Goal: Task Accomplishment & Management: Complete application form

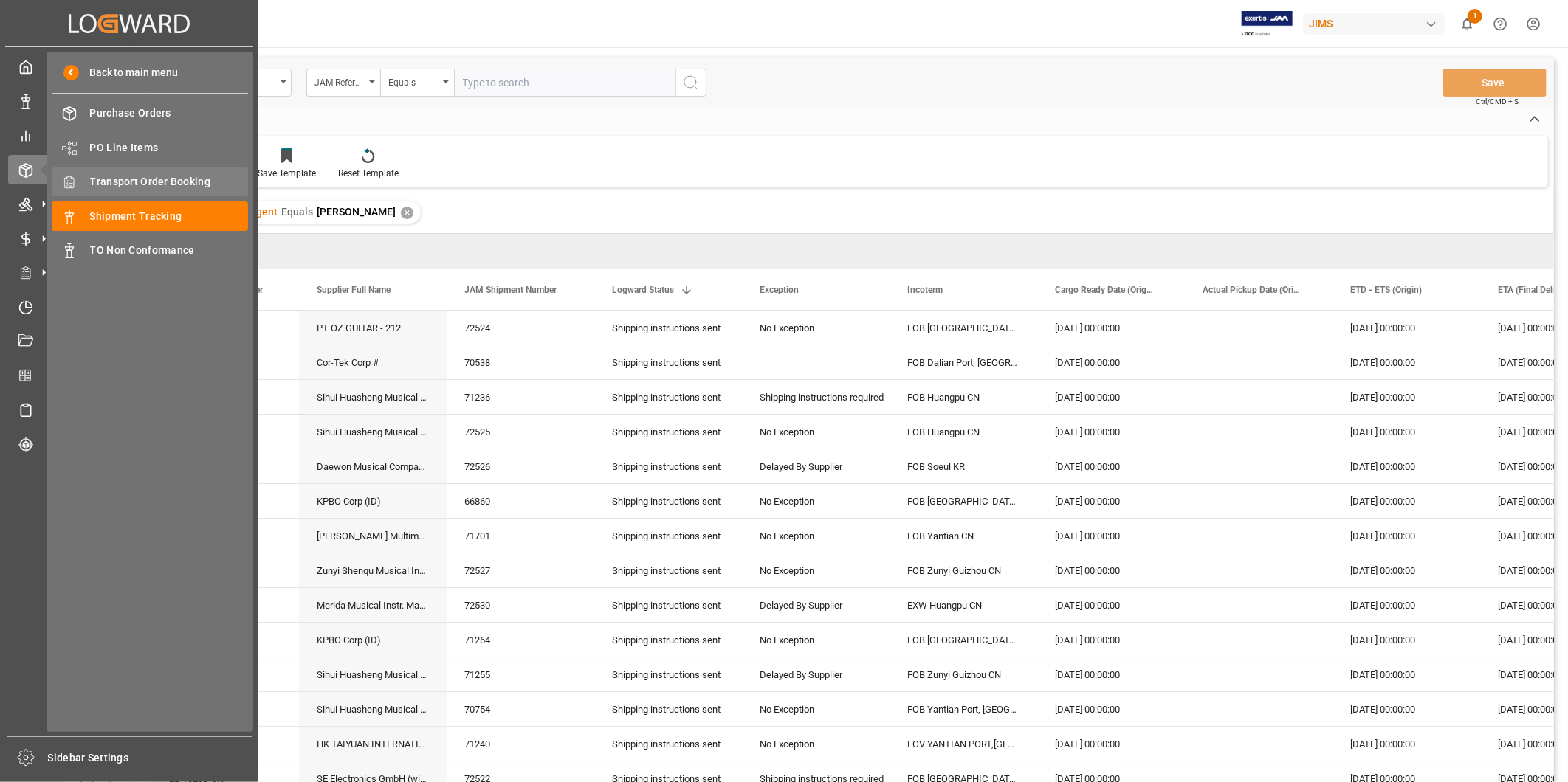
scroll to position [273, 0]
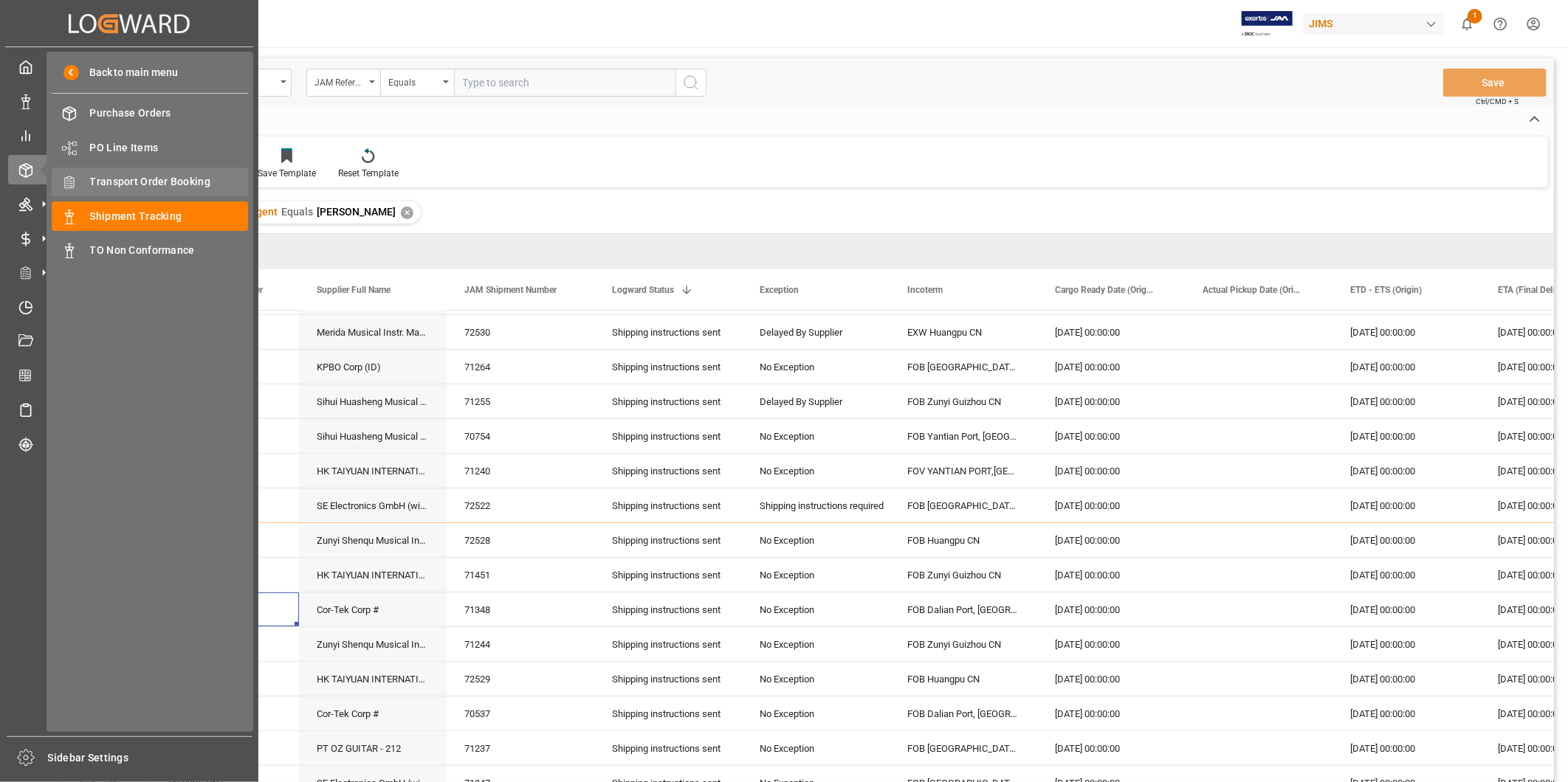
click at [183, 174] on span "Transport Order Booking" at bounding box center [170, 181] width 159 height 15
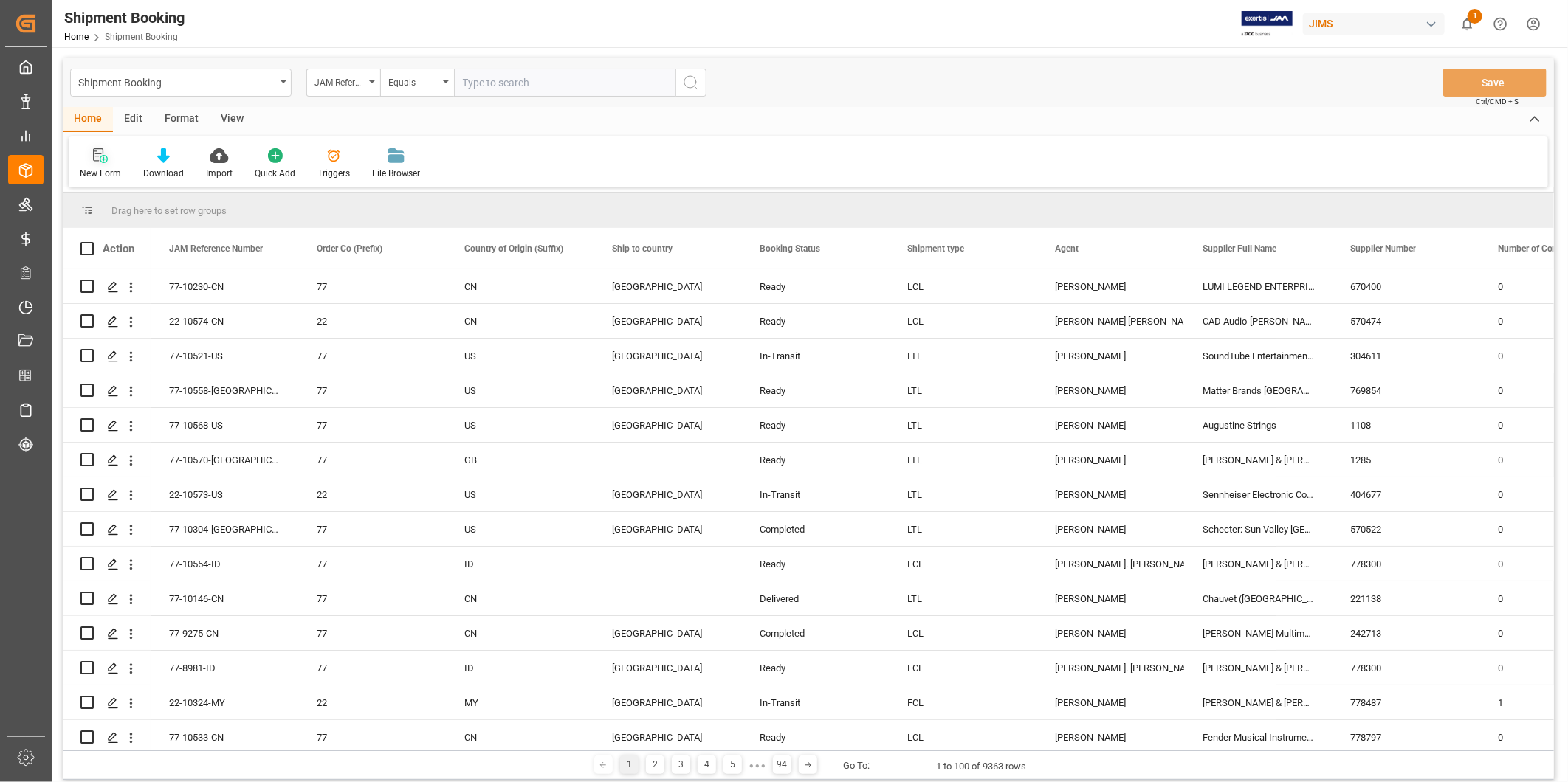
click at [105, 158] on icon at bounding box center [104, 159] width 9 height 9
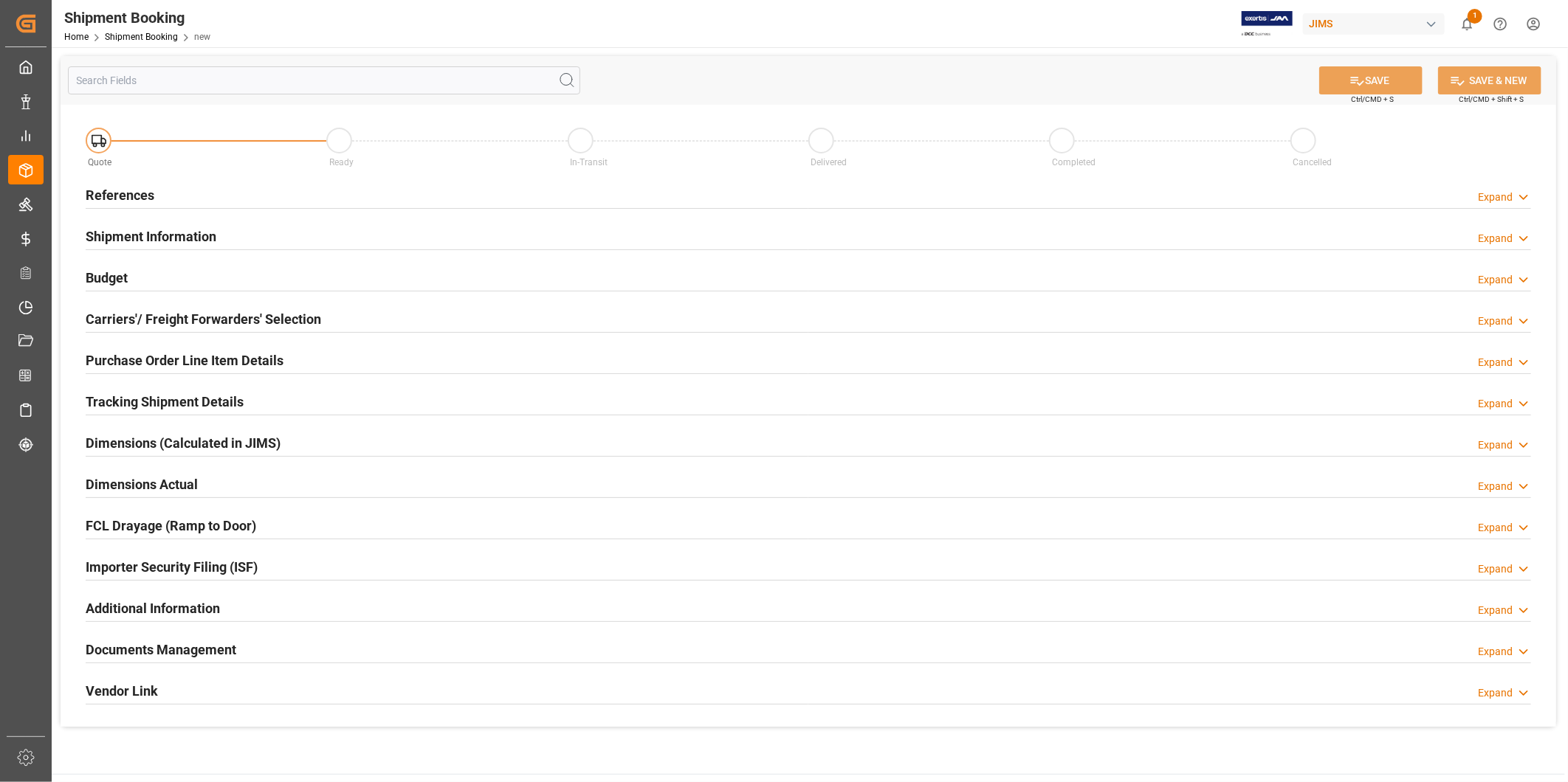
click at [1521, 194] on icon at bounding box center [1523, 198] width 14 height 15
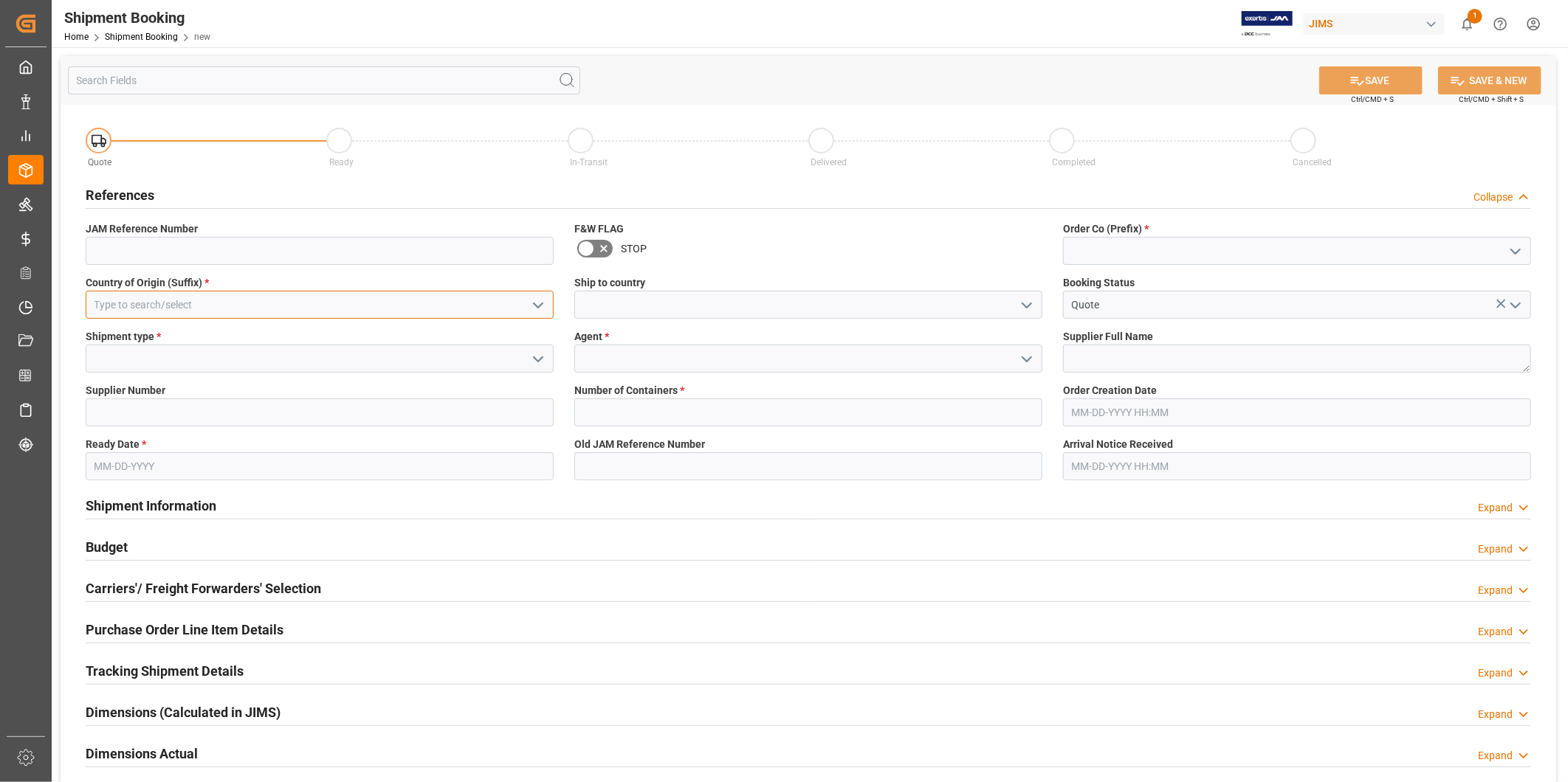
click at [435, 303] on input at bounding box center [319, 304] width 468 height 28
click at [401, 342] on div "CN" at bounding box center [320, 337] width 467 height 33
type input "CN"
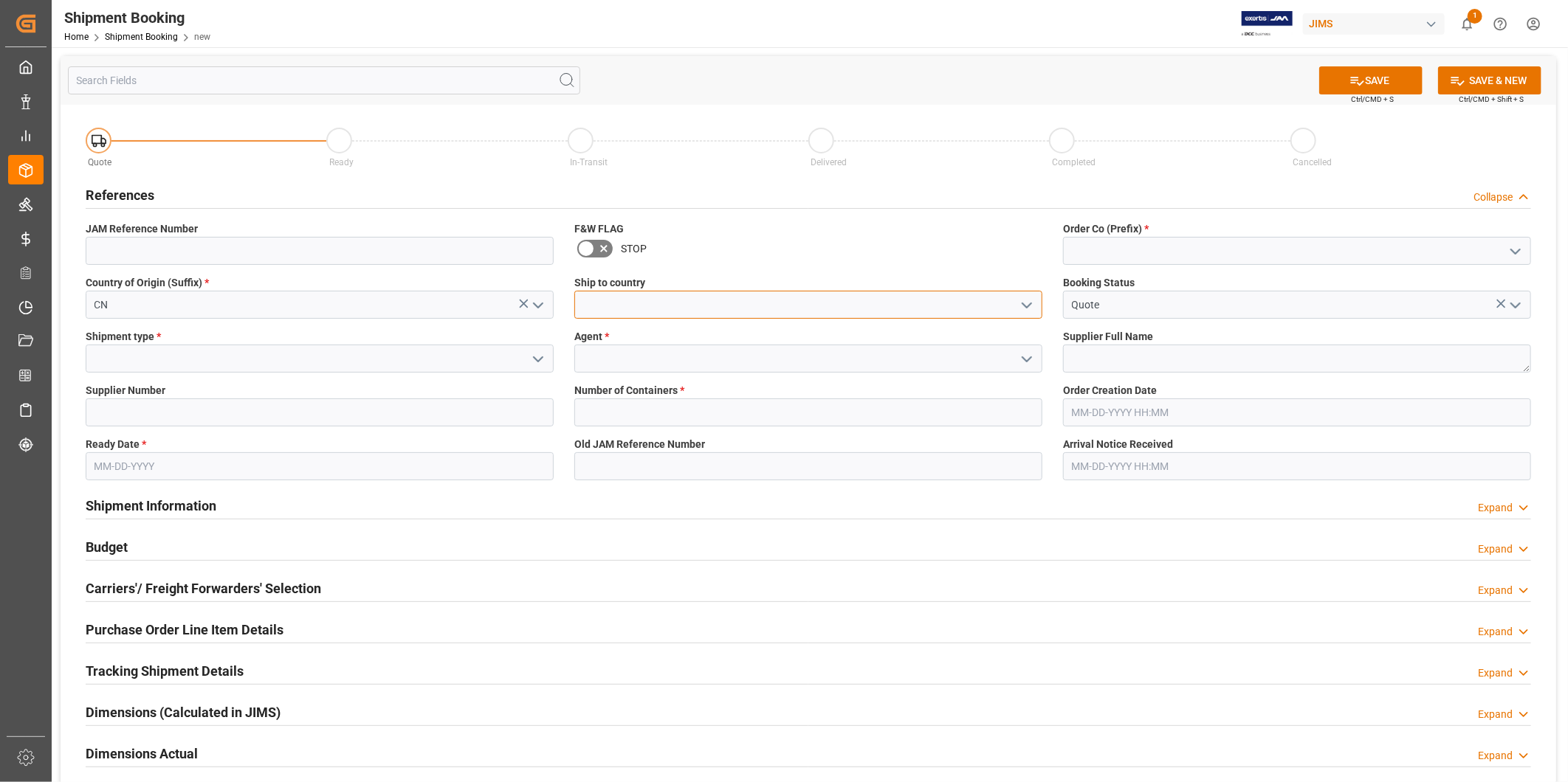
click at [699, 312] on input at bounding box center [808, 304] width 468 height 28
type input "[GEOGRAPHIC_DATA]"
click at [1512, 256] on icon "open menu" at bounding box center [1515, 251] width 18 height 18
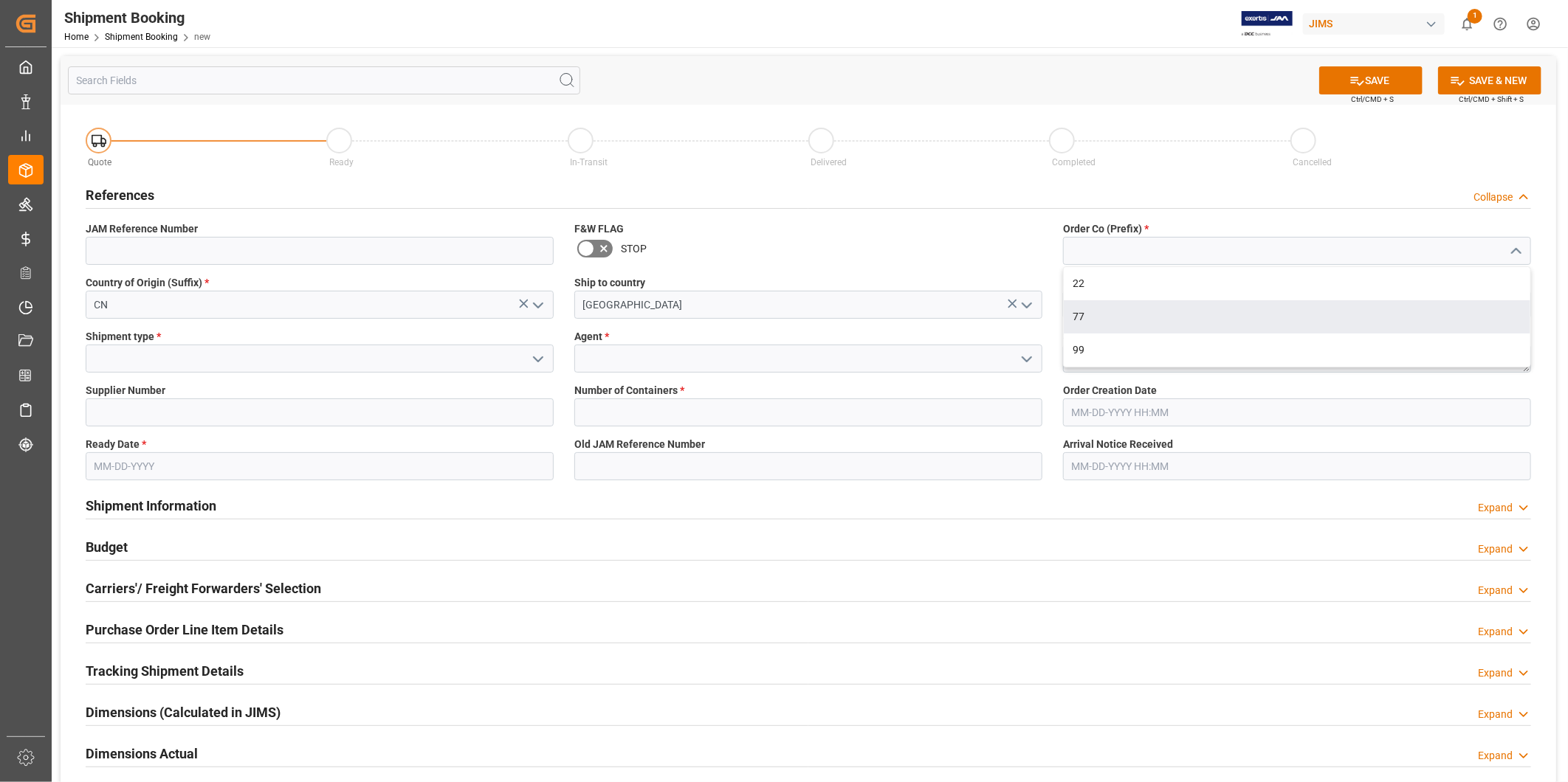
click at [1448, 321] on div "77" at bounding box center [1297, 317] width 467 height 33
type input "77"
click at [341, 352] on input at bounding box center [319, 359] width 468 height 28
click at [545, 359] on icon "open menu" at bounding box center [538, 359] width 18 height 18
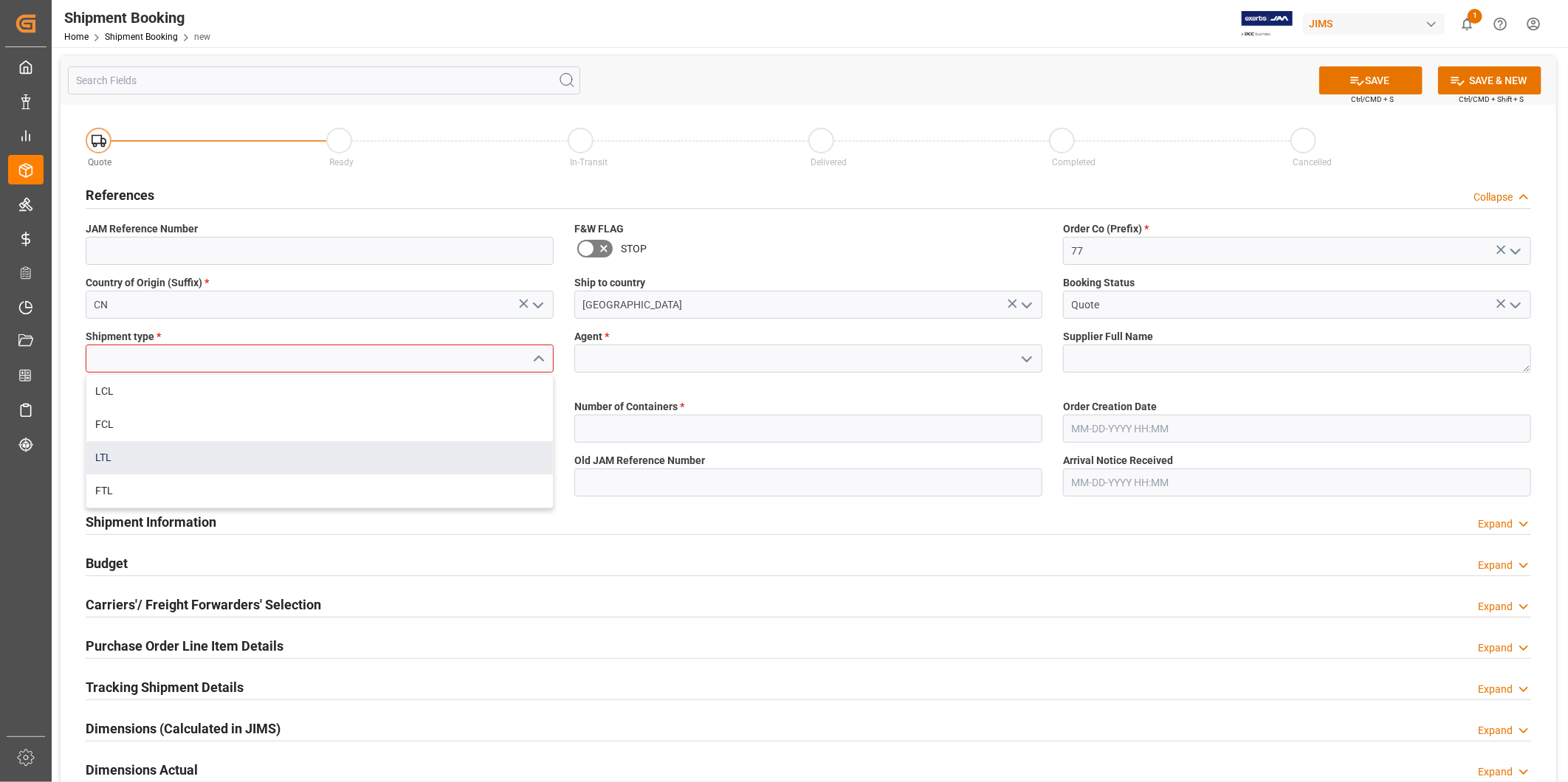
click at [477, 443] on div "LTL" at bounding box center [320, 457] width 467 height 33
type input "LTL"
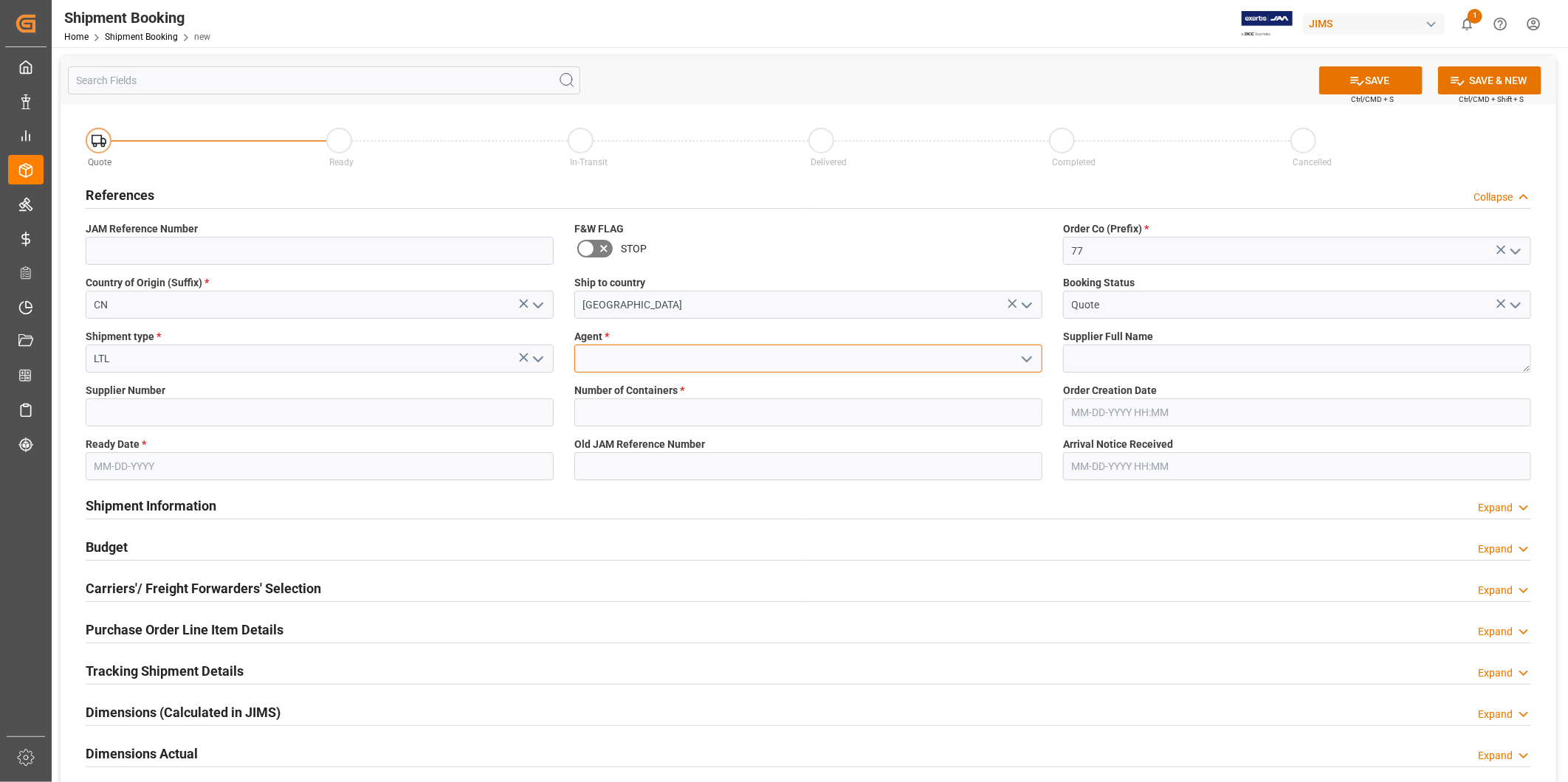
click at [667, 359] on input at bounding box center [808, 359] width 468 height 28
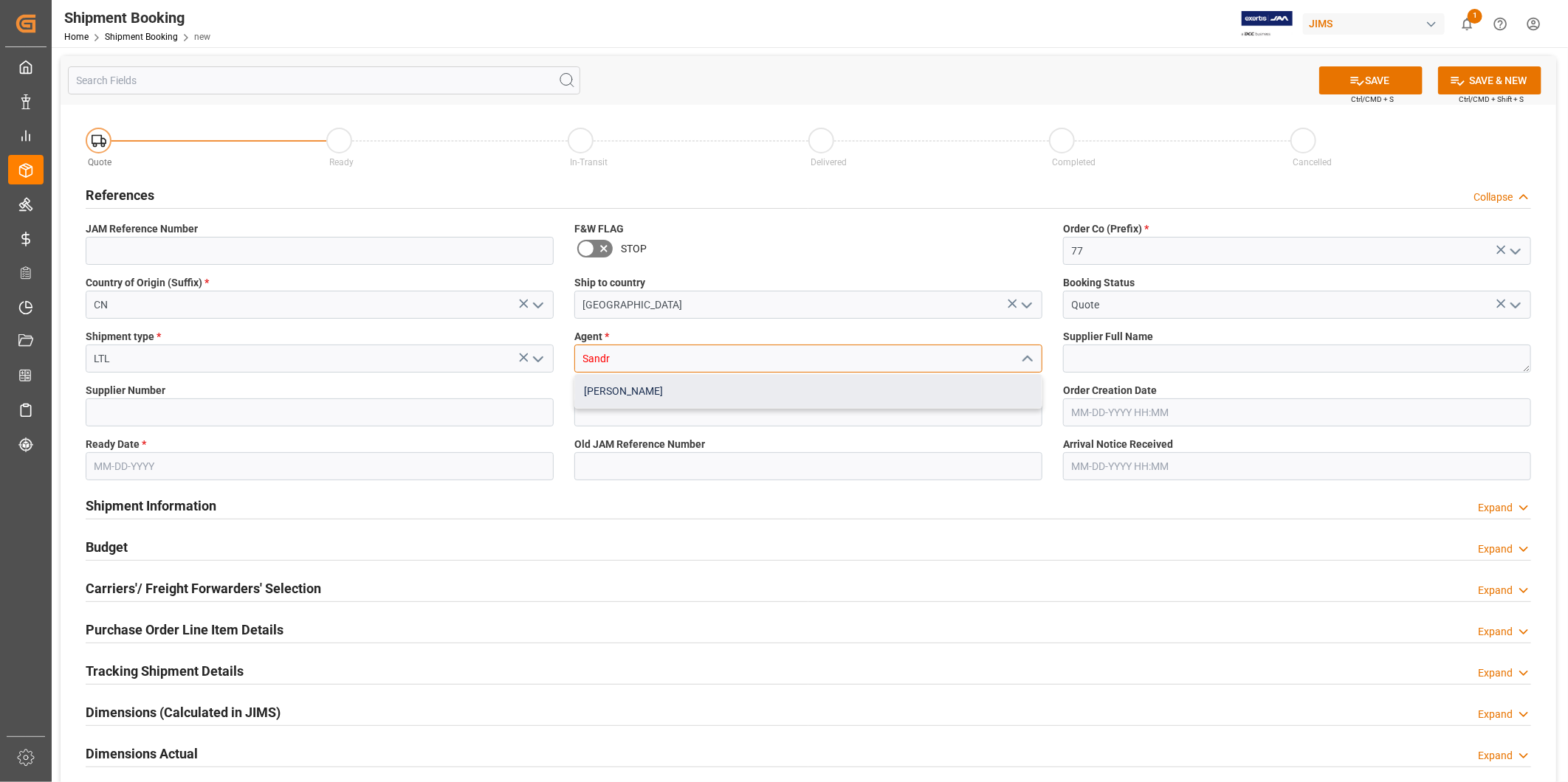
click at [677, 392] on div "[PERSON_NAME]" at bounding box center [809, 391] width 467 height 33
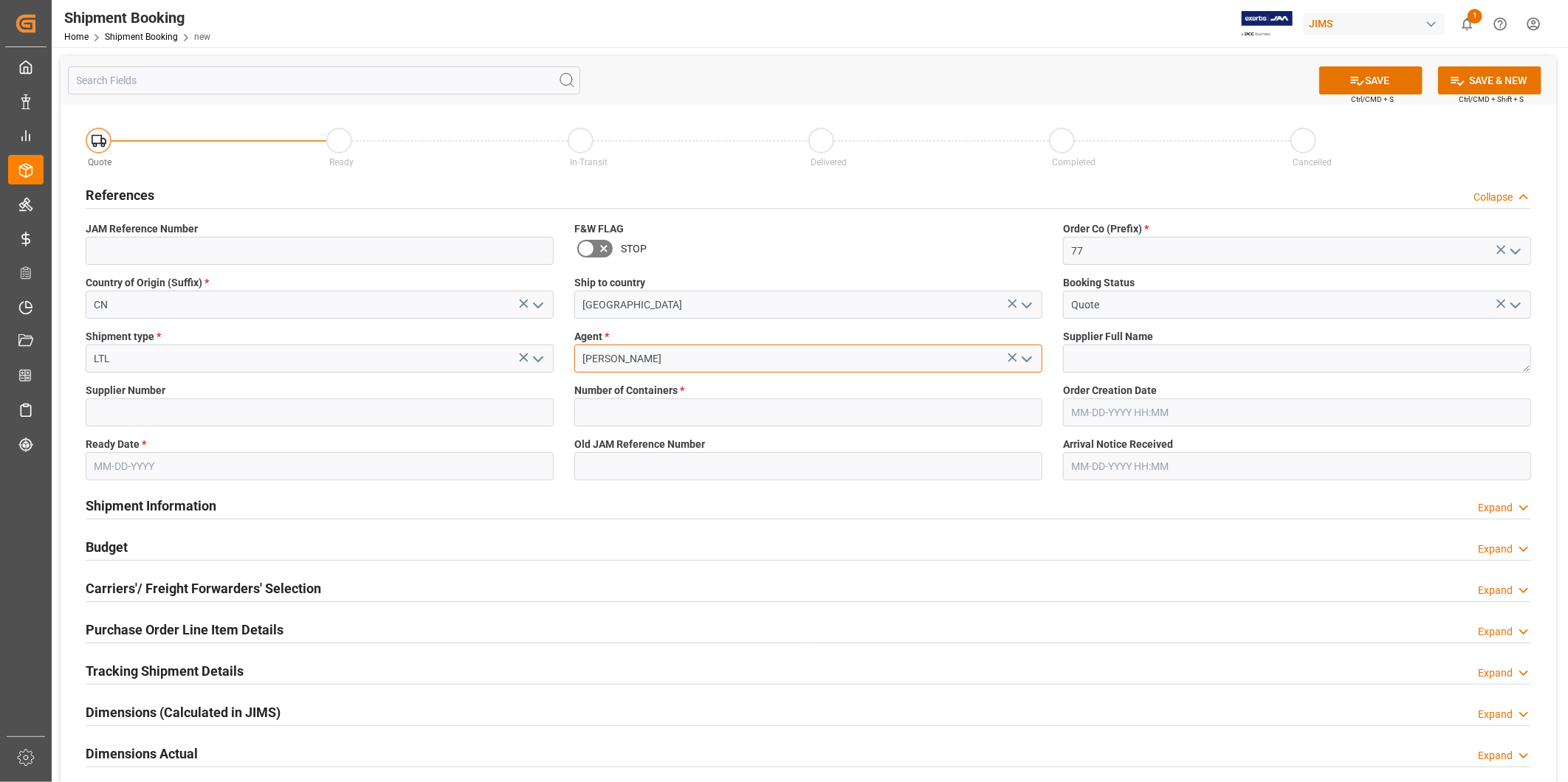
type input "[PERSON_NAME]"
click at [1102, 349] on textarea at bounding box center [1297, 359] width 468 height 28
click at [294, 407] on input at bounding box center [319, 412] width 468 height 28
paste input "217594"
type input "217594"
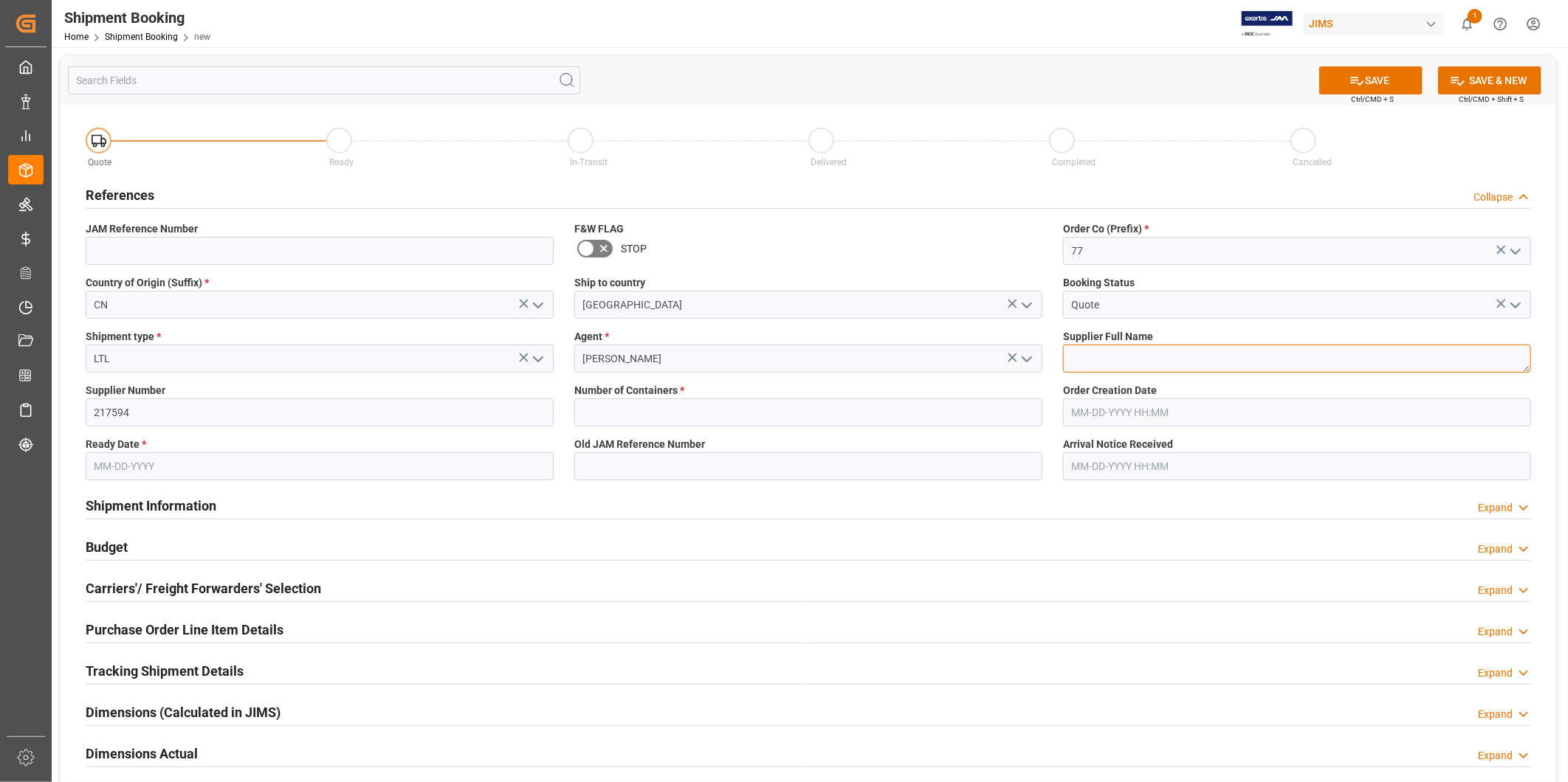
click at [1123, 349] on textarea at bounding box center [1297, 359] width 468 height 28
paste textarea "U. S. Music Corp (Penglian)"
type textarea "U. S. Music Corp (Penglian)"
click at [702, 417] on input "text" at bounding box center [808, 412] width 468 height 28
type input "0"
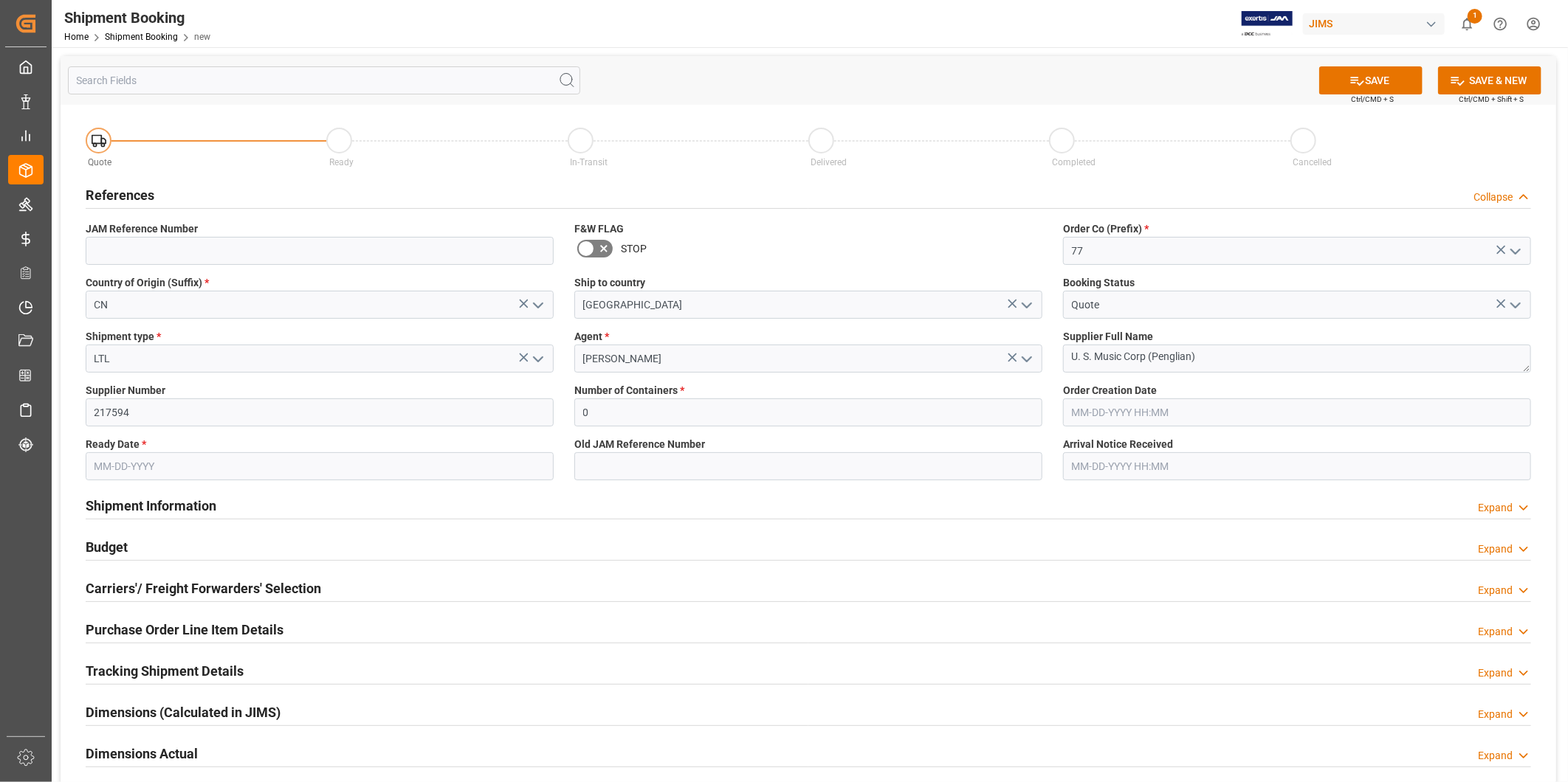
click at [402, 510] on div "Shipment Information Expand" at bounding box center [808, 504] width 1445 height 28
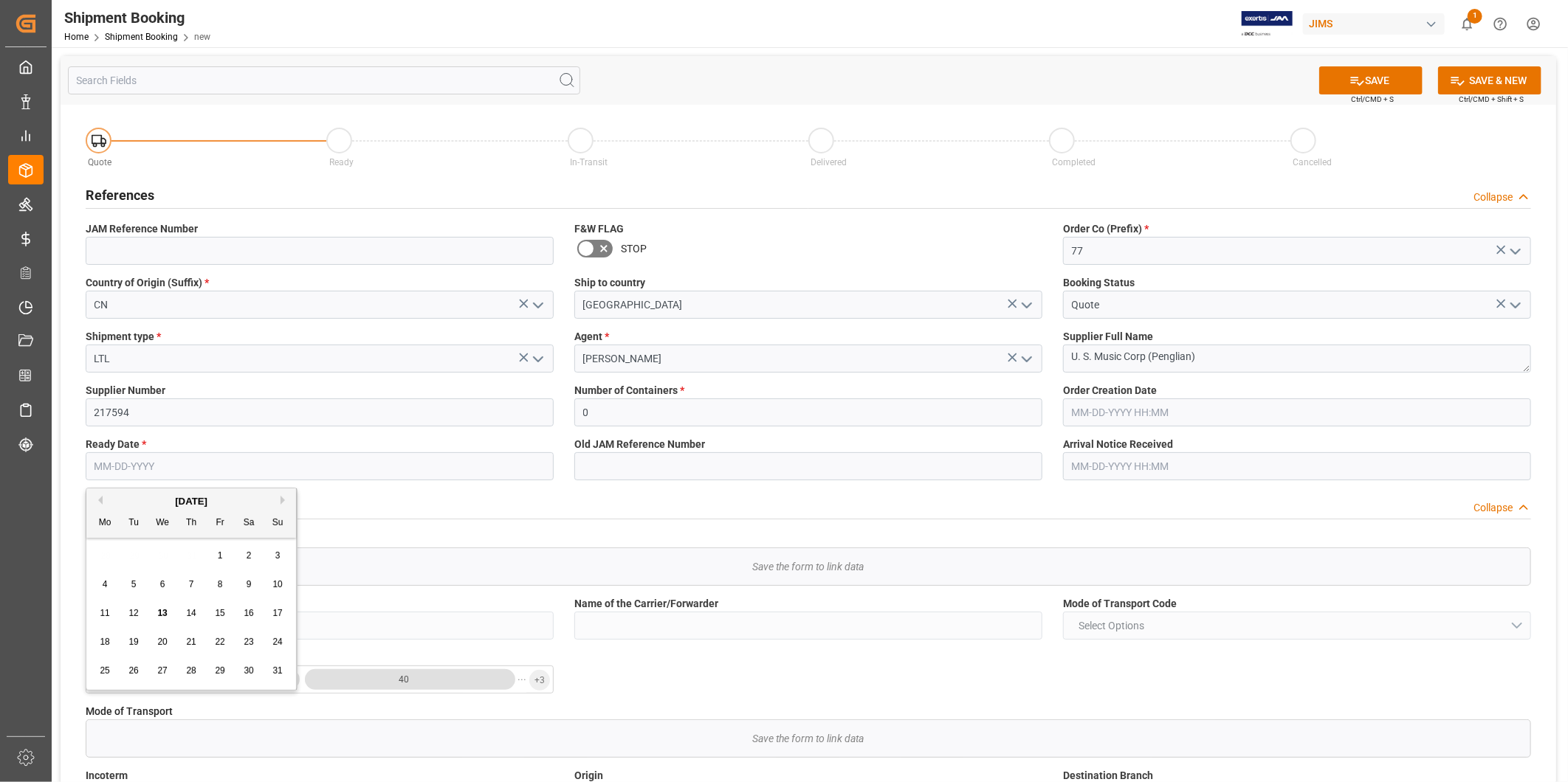
click at [373, 472] on input "text" at bounding box center [319, 466] width 468 height 28
click at [172, 647] on div "18 19 20 21 22 23 24" at bounding box center [192, 642] width 202 height 29
click at [165, 640] on div "20" at bounding box center [163, 642] width 19 height 18
type input "[DATE]"
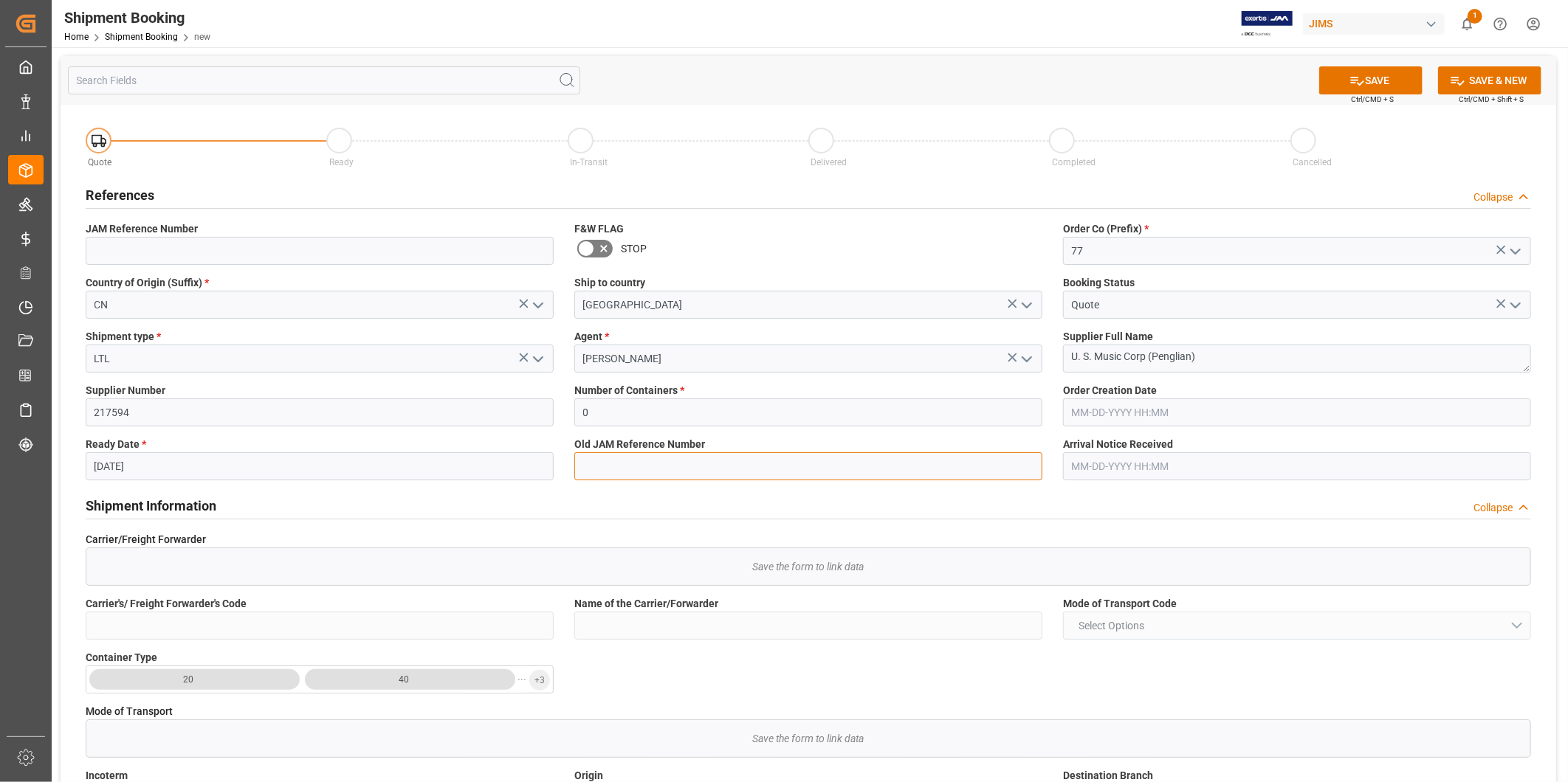
click at [636, 456] on input at bounding box center [808, 466] width 468 height 28
click at [1392, 55] on div "SAVE Ctrl/CMD + S SAVE & NEW Ctrl/CMD + Shift + S Quote Ready In-Transit Delive…" at bounding box center [809, 724] width 1513 height 1355
click at [1385, 75] on button "SAVE" at bounding box center [1370, 80] width 103 height 28
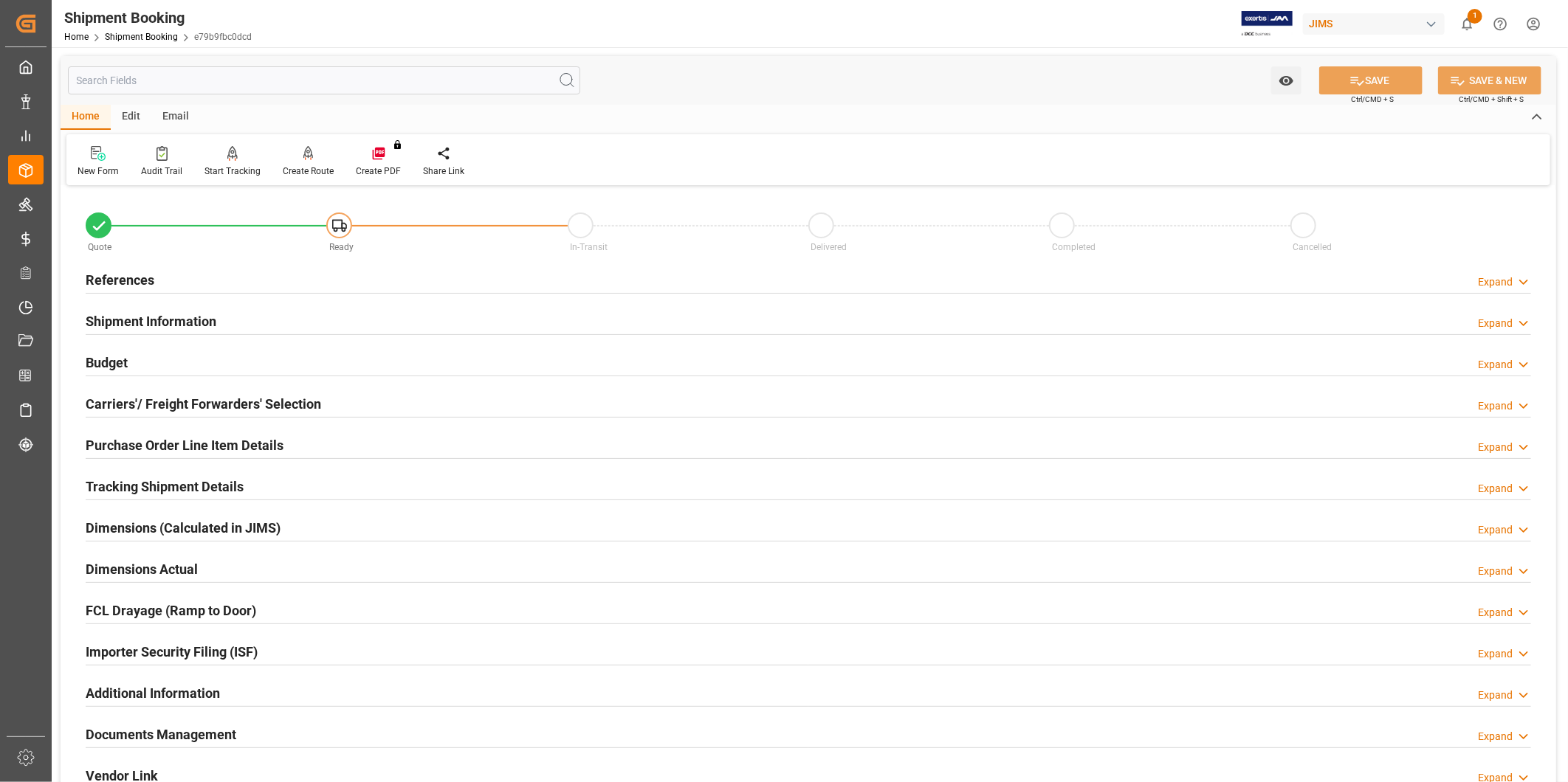
type input "0"
type input "[DATE]"
drag, startPoint x: 1509, startPoint y: 284, endPoint x: 1500, endPoint y: 289, distance: 10.3
click at [1508, 285] on div "Expand" at bounding box center [1495, 282] width 35 height 15
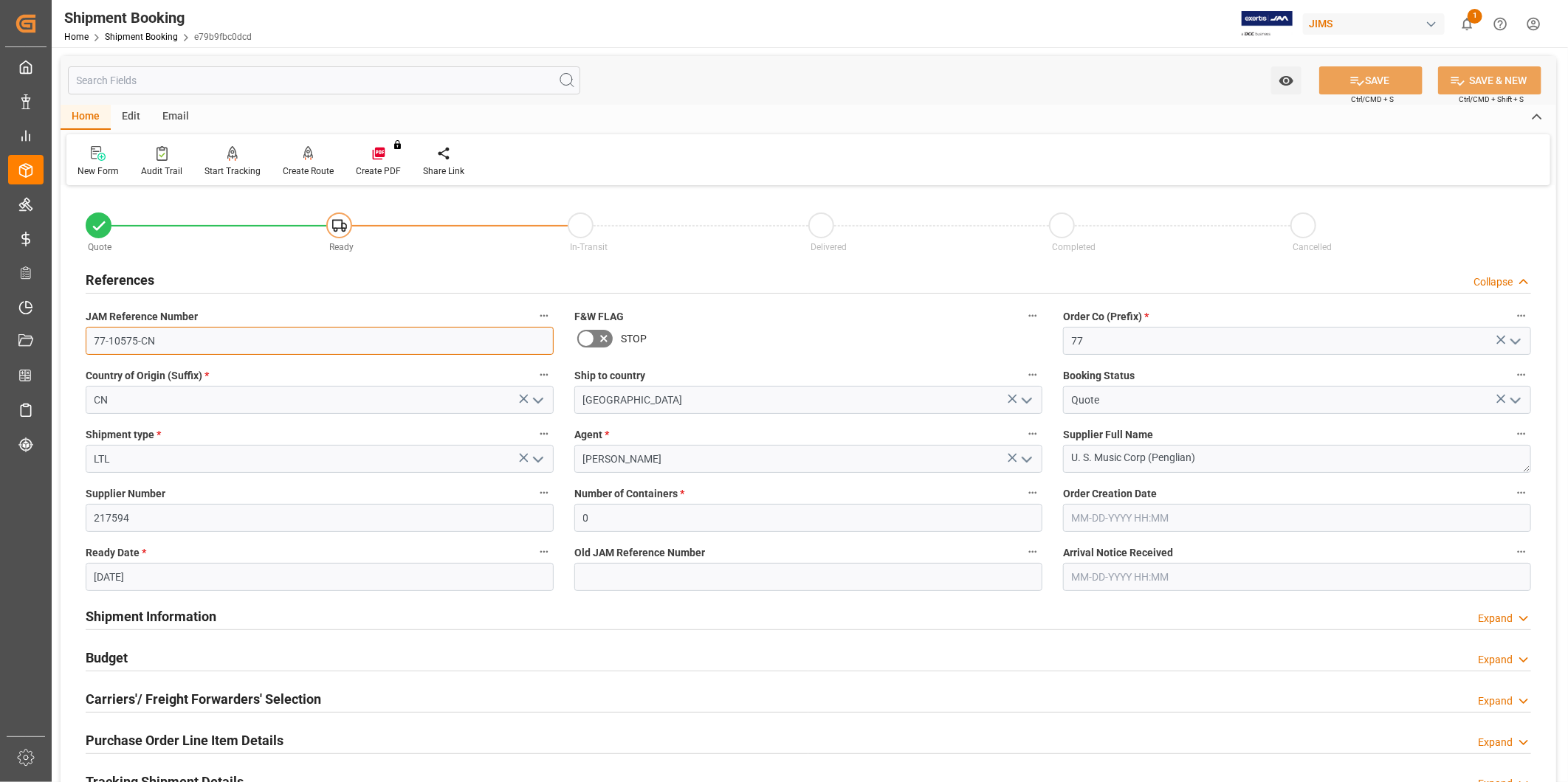
click at [246, 347] on input "77-10575-CN" at bounding box center [319, 341] width 468 height 28
